Goal: Task Accomplishment & Management: Use online tool/utility

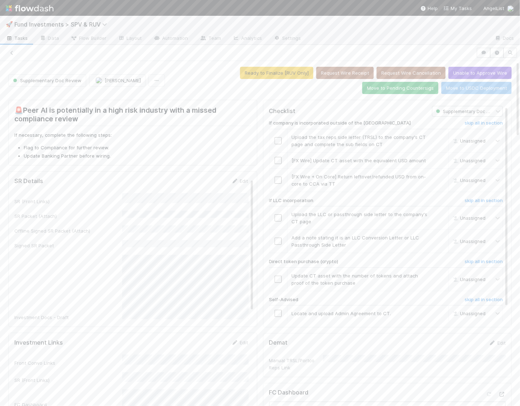
scroll to position [1, 0]
click at [28, 3] on img at bounding box center [30, 8] width 48 height 12
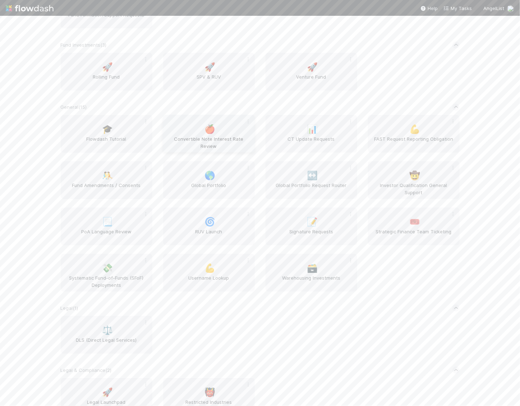
scroll to position [709, 0]
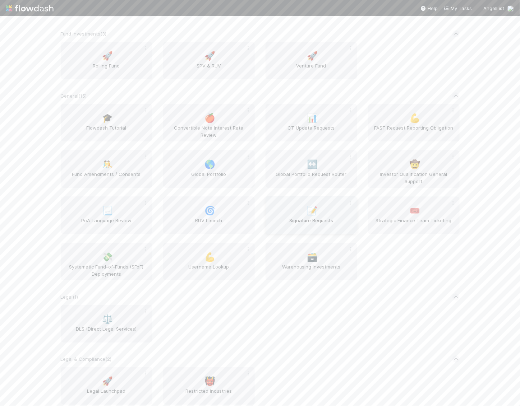
click at [312, 212] on span "📝" at bounding box center [312, 210] width 11 height 9
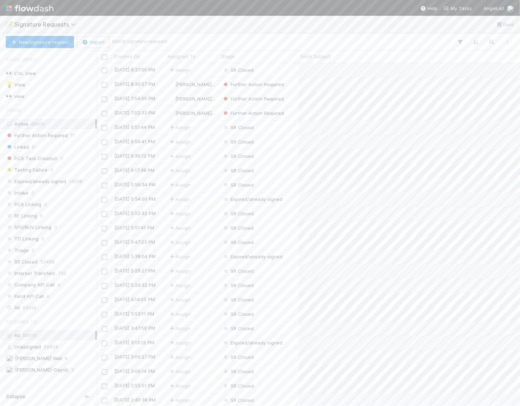
scroll to position [343, 423]
click at [41, 355] on span "[PERSON_NAME] Wall" at bounding box center [34, 358] width 56 height 9
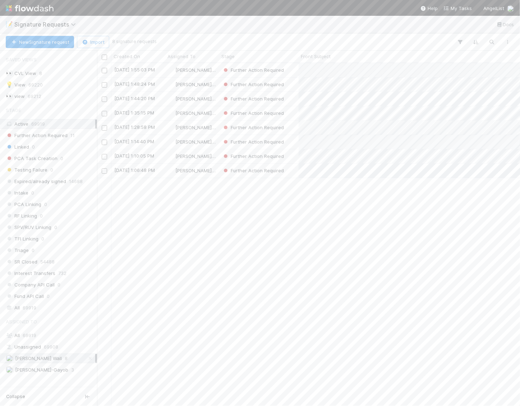
scroll to position [343, 423]
click at [105, 56] on input "checkbox" at bounding box center [104, 57] width 5 height 5
checkbox input "true"
click at [140, 45] on button "Bulk Actions (8)" at bounding box center [136, 42] width 48 height 12
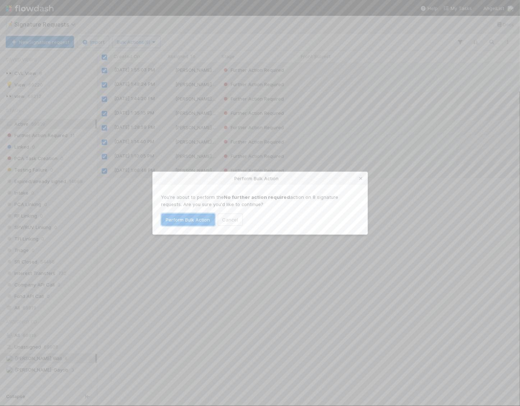
click at [194, 223] on button "Perform Bulk Action" at bounding box center [188, 220] width 54 height 12
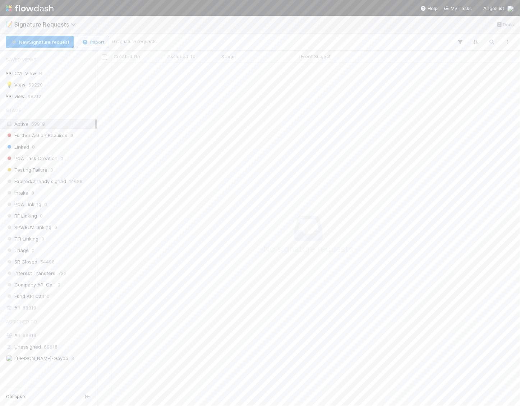
scroll to position [0, 0]
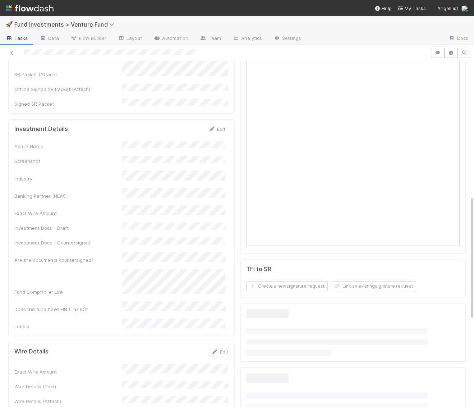
scroll to position [357, 0]
